Goal: Navigation & Orientation: Find specific page/section

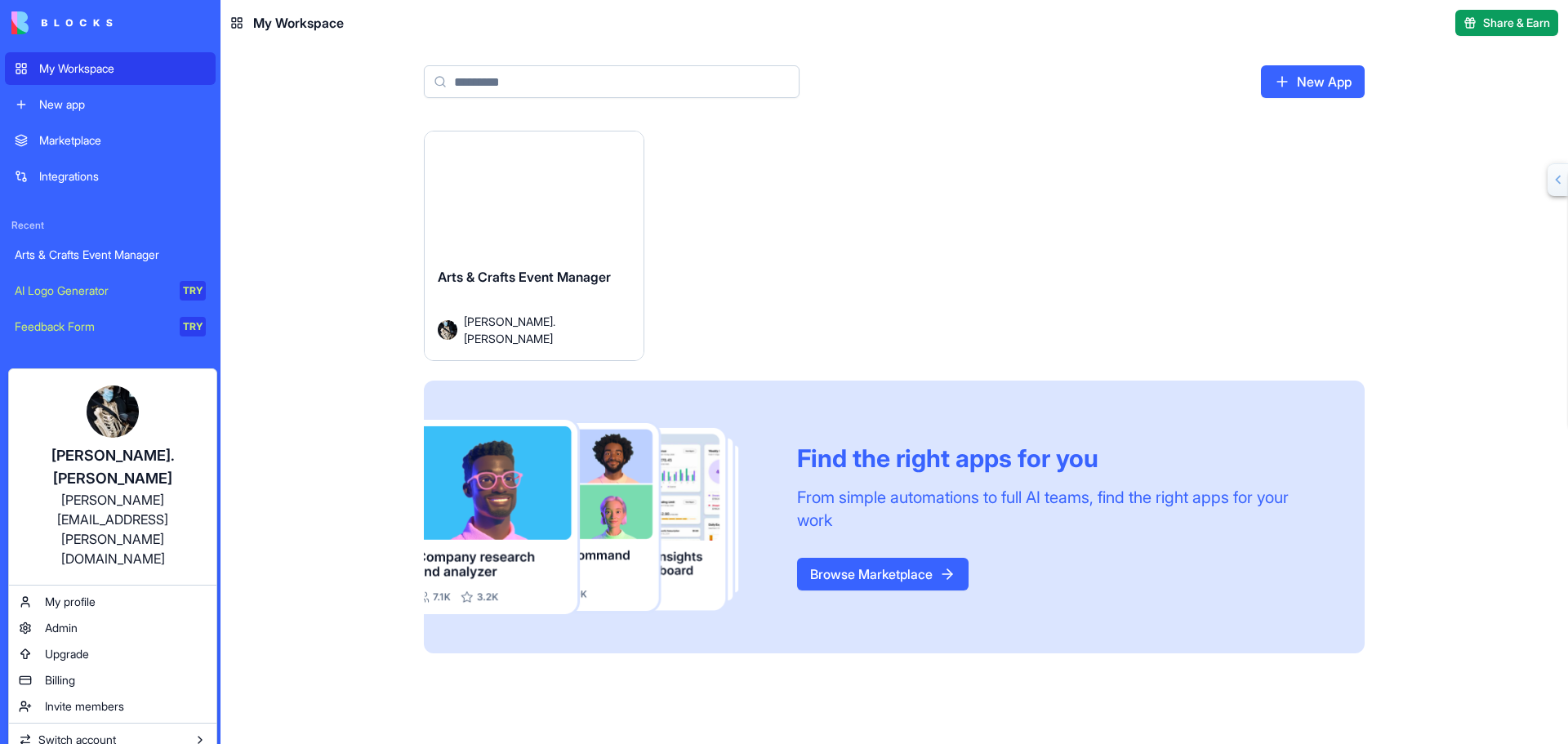
click at [142, 340] on link "Feedback Form TRY" at bounding box center [110, 326] width 211 height 33
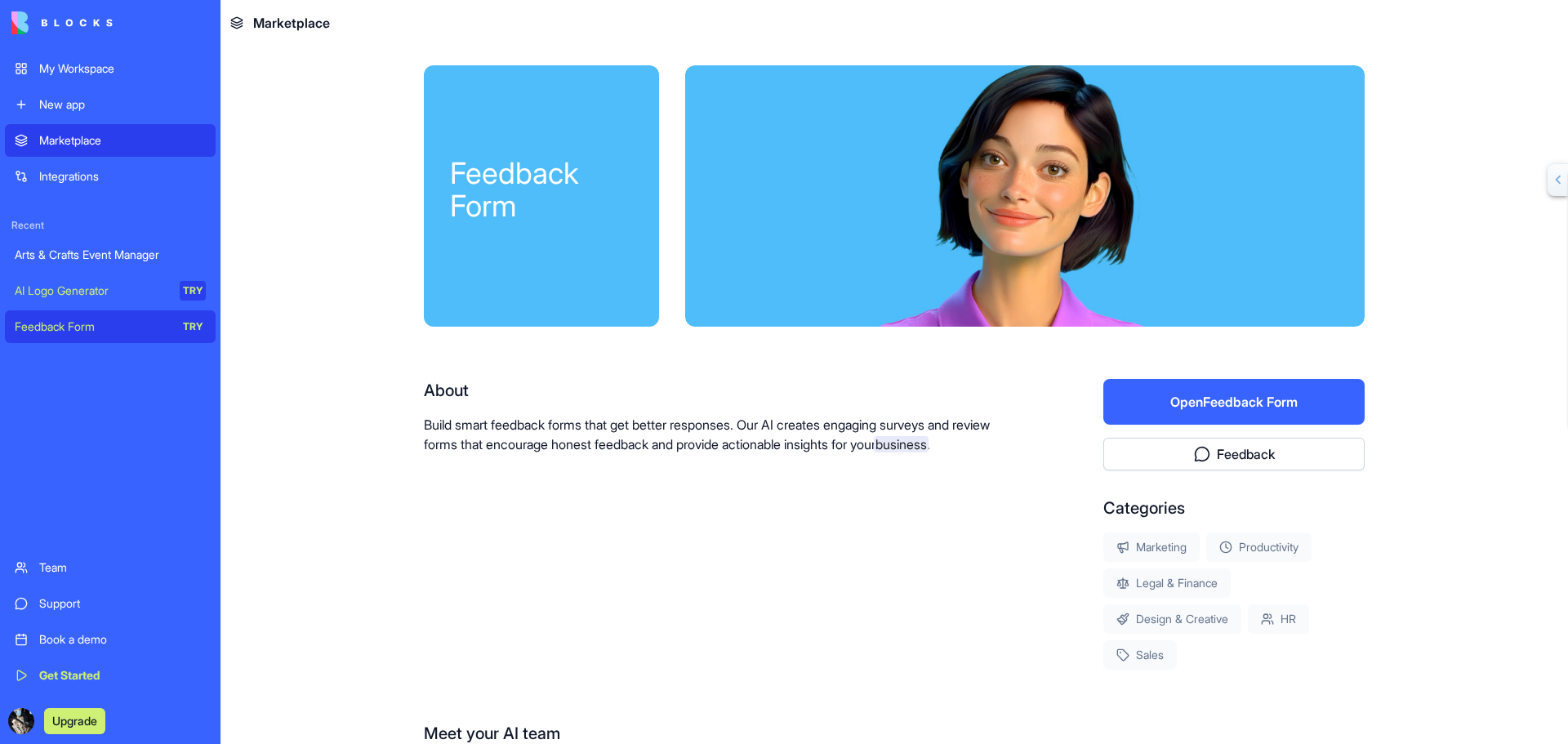
click at [98, 288] on div "AI Logo Generator" at bounding box center [91, 290] width 153 height 16
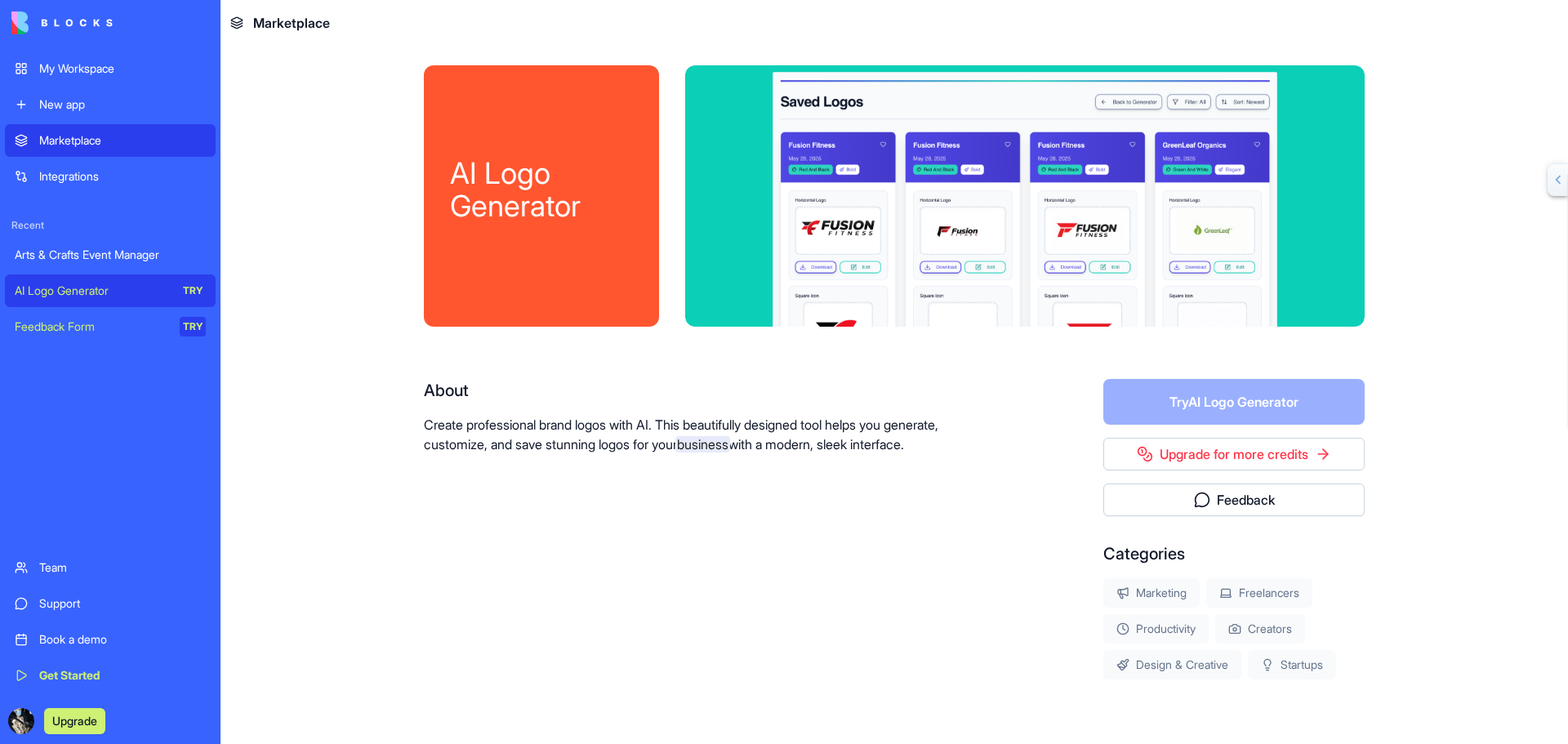
click at [1205, 450] on link "Upgrade for more credits" at bounding box center [1234, 453] width 261 height 33
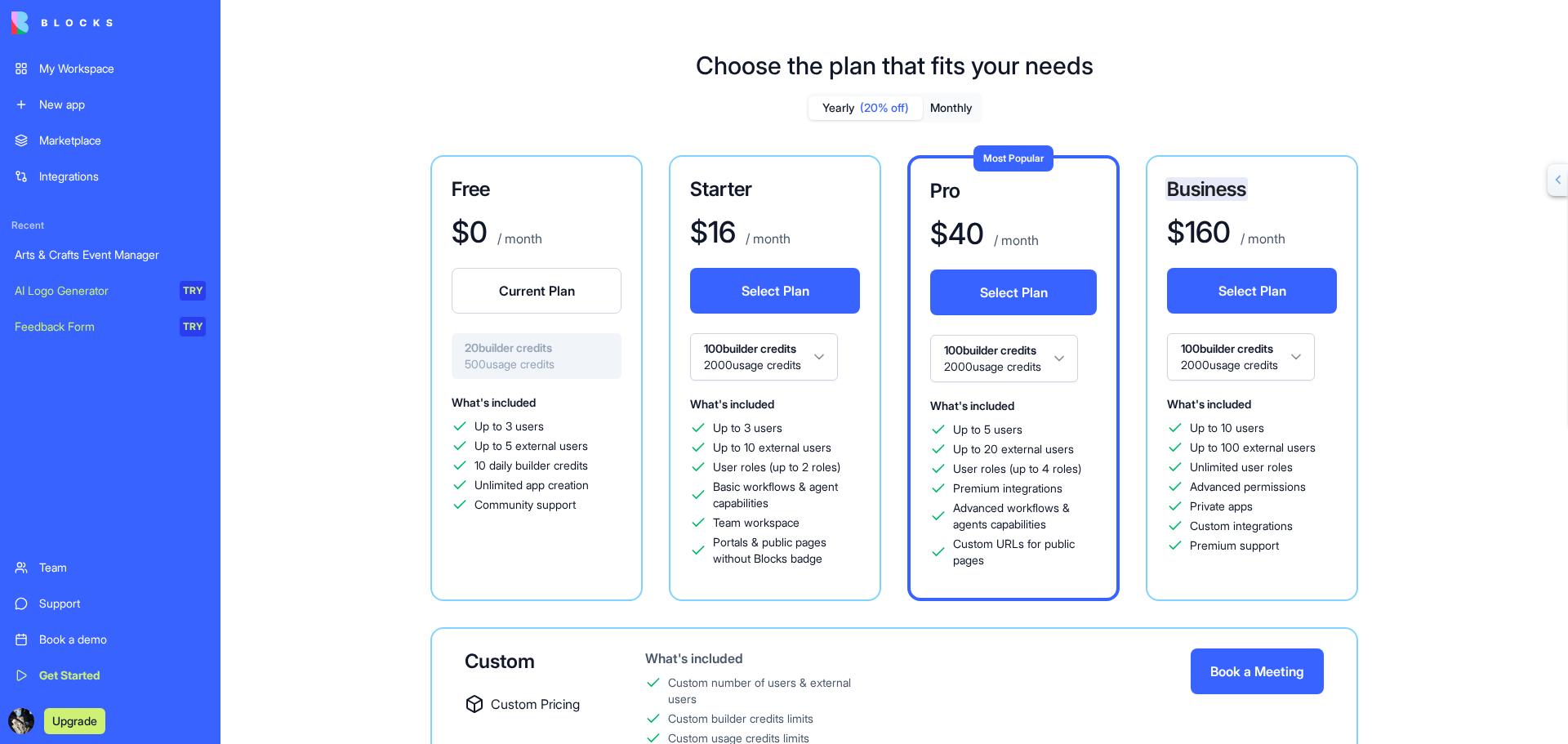
click at [61, 325] on div "Feedback Form" at bounding box center [91, 326] width 153 height 16
